Goal: Find specific page/section: Find specific page/section

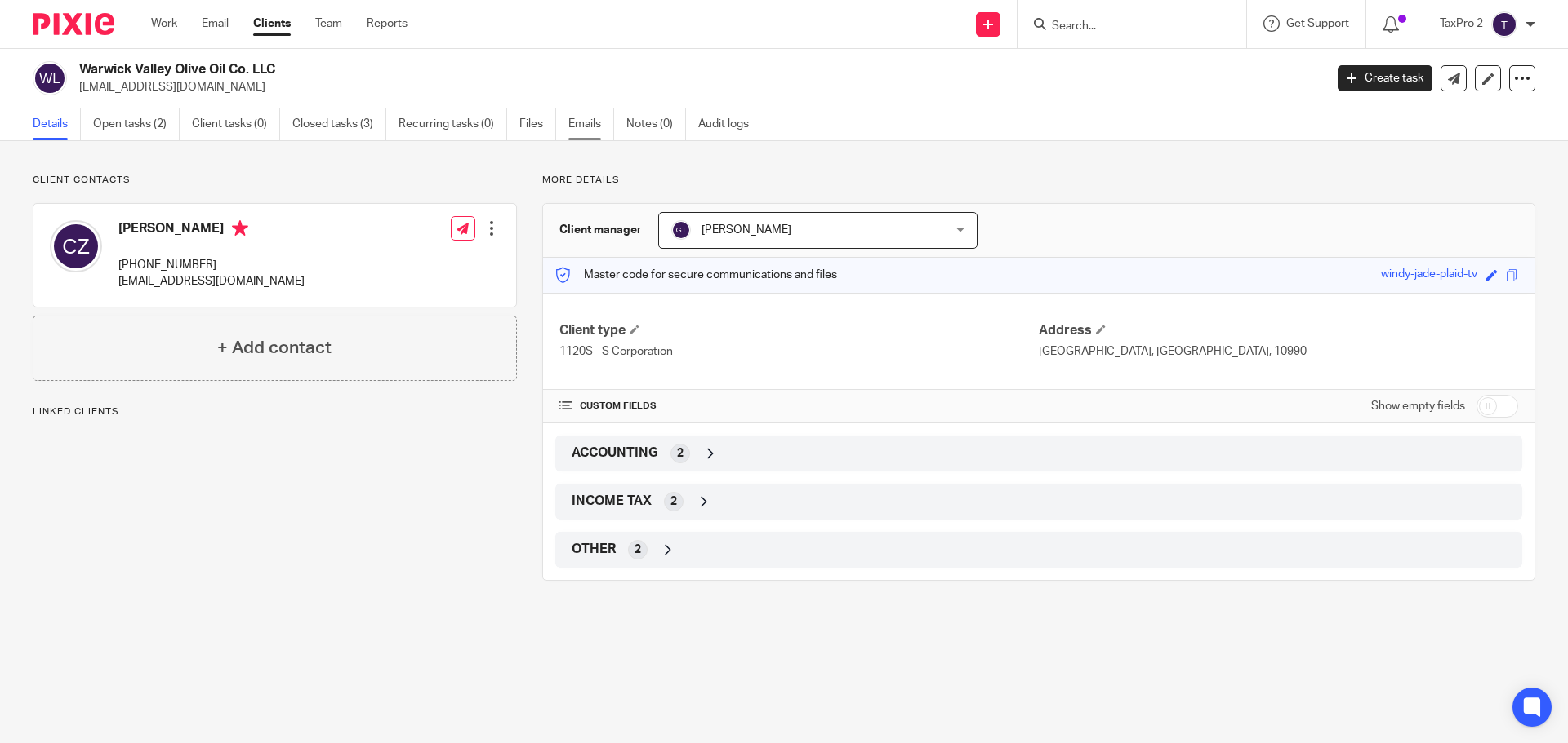
click at [586, 126] on link "Emails" at bounding box center [591, 124] width 46 height 32
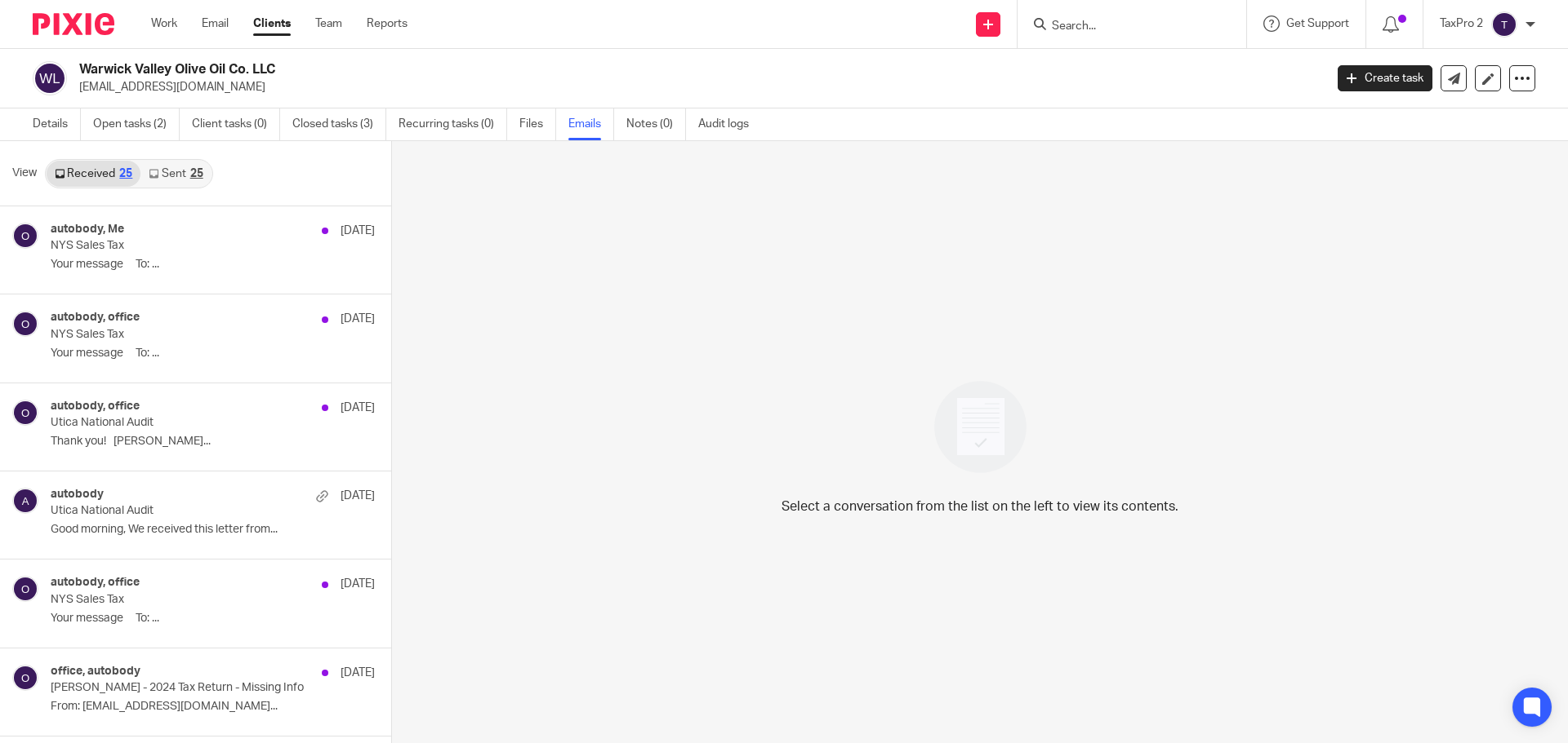
click at [169, 174] on link "Sent 25" at bounding box center [175, 174] width 71 height 26
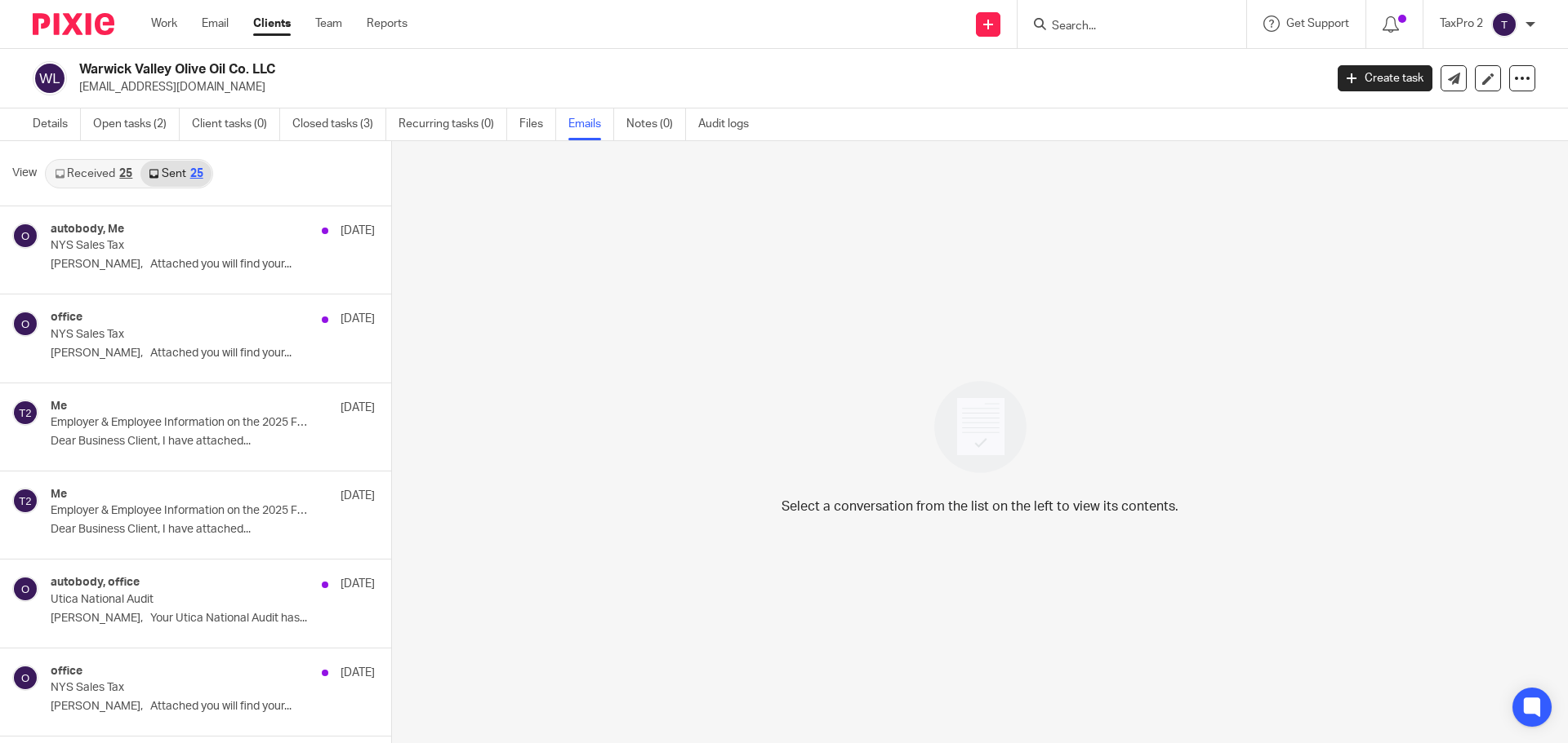
scroll to position [3, 0]
click at [163, 21] on link "Work" at bounding box center [164, 23] width 26 height 16
